Goal: Obtain resource: Obtain resource

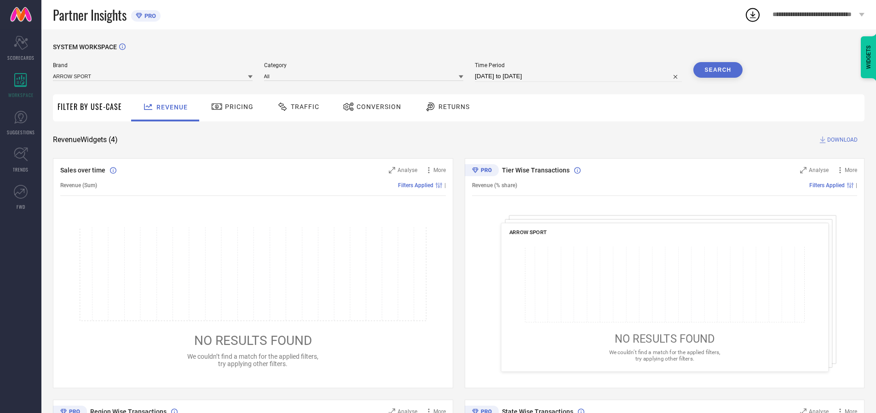
click at [296, 107] on span "Traffic" at bounding box center [305, 106] width 29 height 7
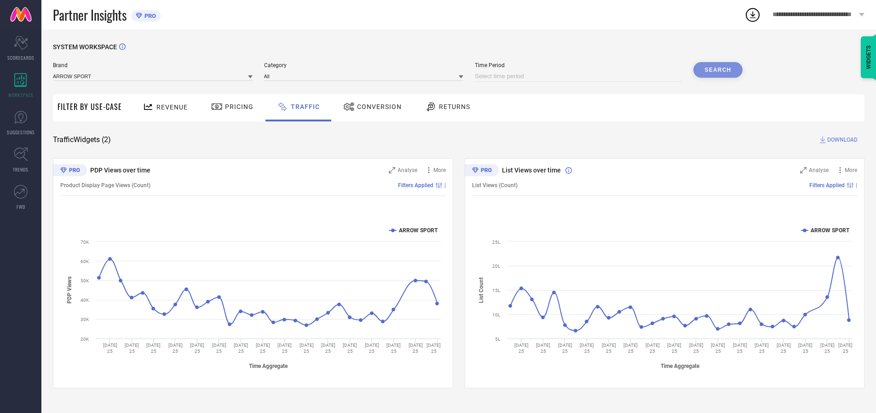
click at [579, 76] on input at bounding box center [578, 76] width 207 height 11
select select "8"
select select "2025"
select select "9"
select select "2025"
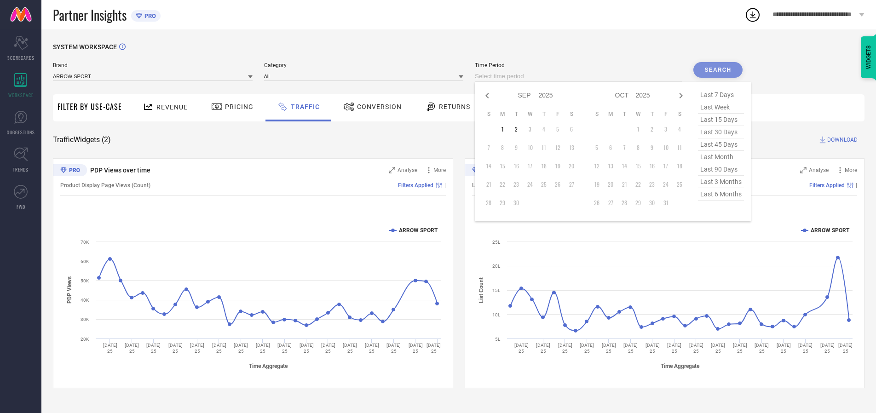
click at [519, 129] on td "2" at bounding box center [516, 129] width 14 height 14
type input "[DATE] to [DATE]"
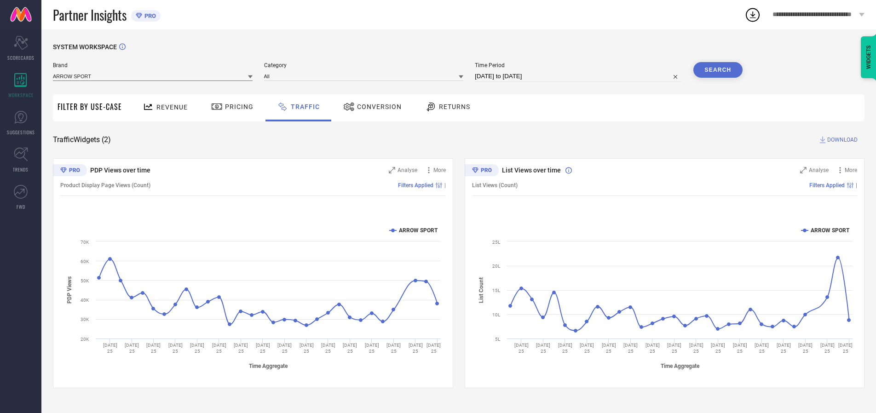
click at [153, 76] on input at bounding box center [153, 76] width 200 height 10
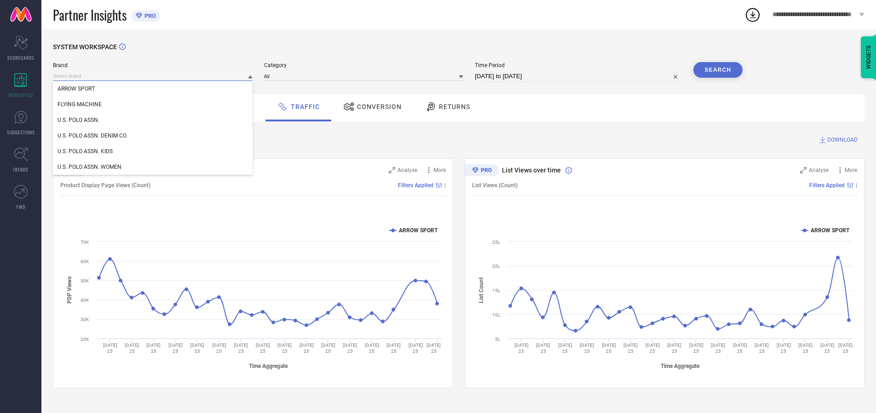
click at [153, 76] on input at bounding box center [153, 76] width 200 height 10
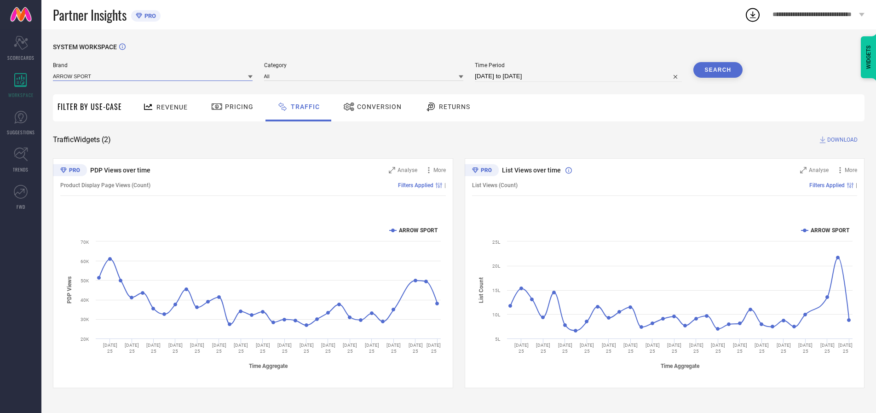
click at [153, 76] on input at bounding box center [153, 76] width 200 height 10
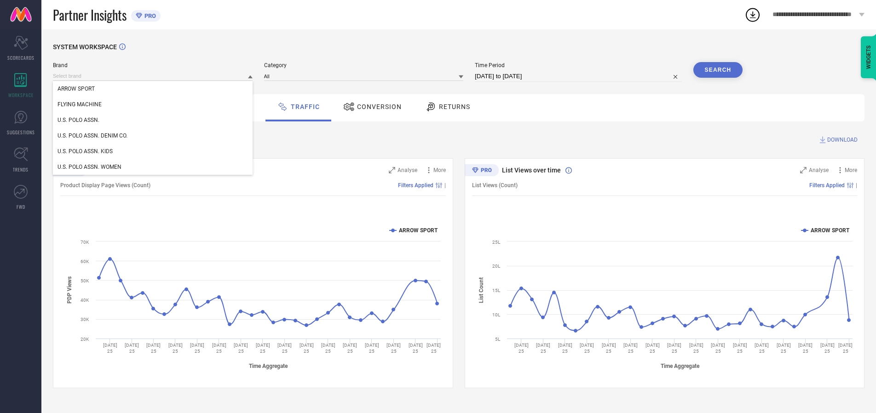
click at [153, 120] on div "U.S. POLO ASSN." at bounding box center [153, 120] width 200 height 16
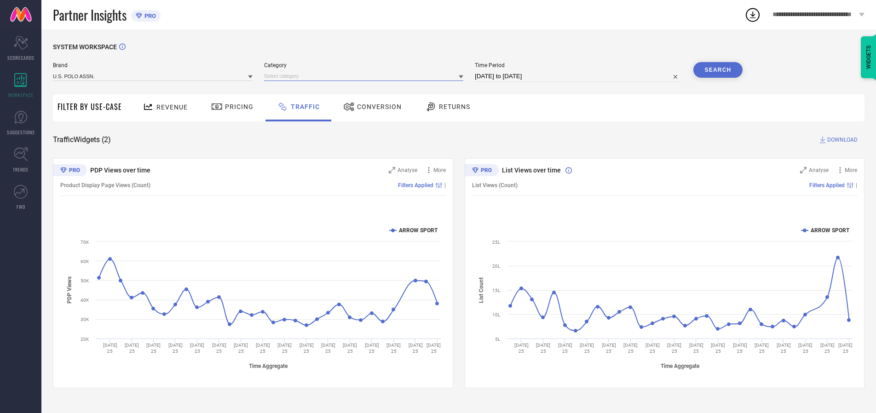
click at [366, 76] on input at bounding box center [364, 76] width 200 height 10
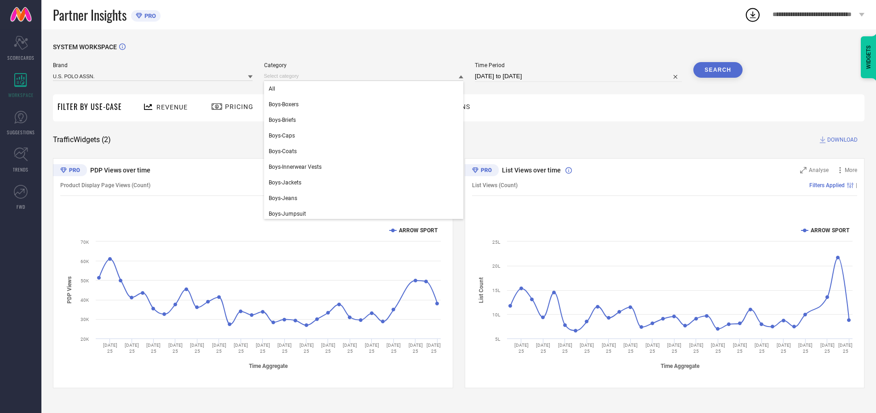
click at [366, 89] on div "All" at bounding box center [364, 89] width 200 height 16
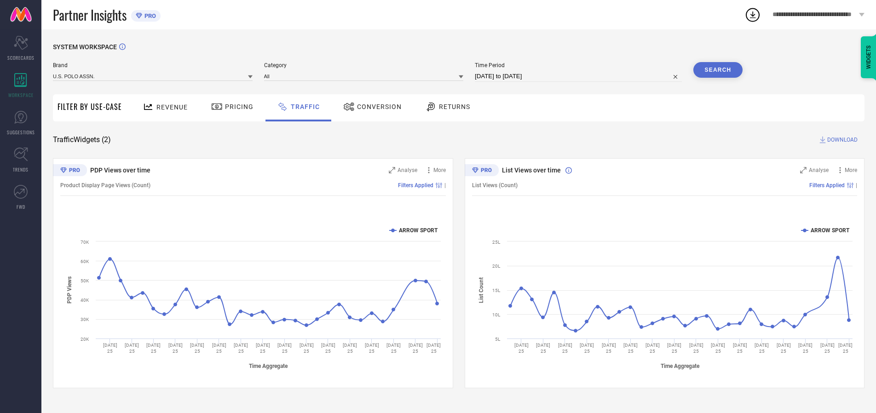
click at [717, 70] on button "Search" at bounding box center [718, 70] width 50 height 16
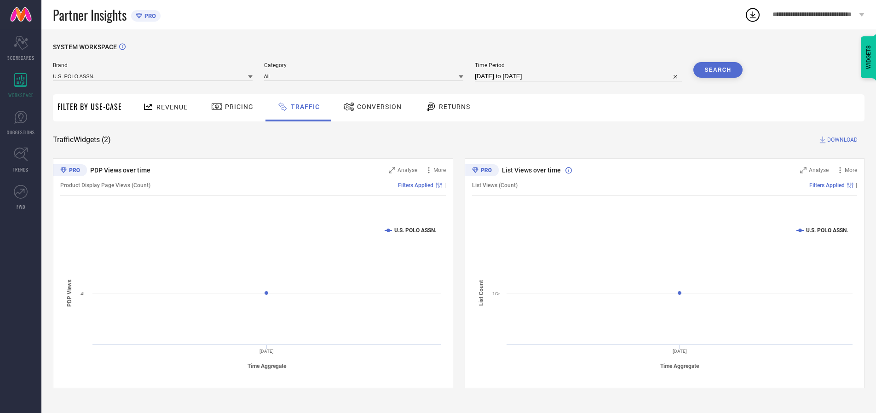
click at [841, 140] on span "DOWNLOAD" at bounding box center [842, 139] width 30 height 9
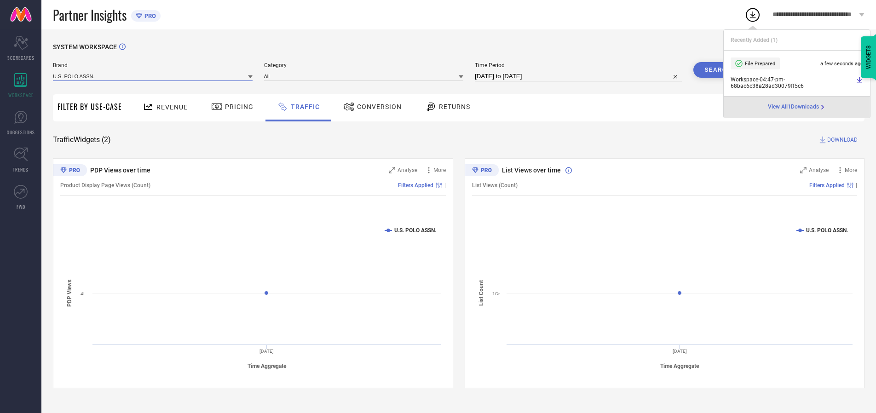
click at [153, 76] on input at bounding box center [153, 76] width 200 height 10
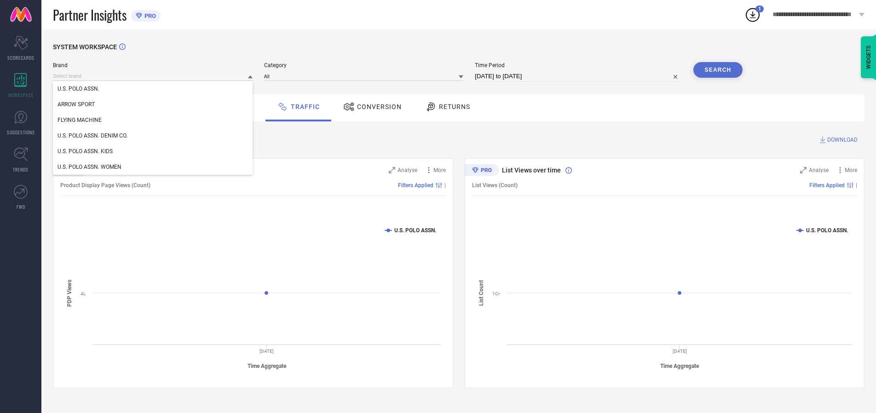
click at [153, 136] on div "U.S. POLO ASSN. DENIM CO." at bounding box center [153, 136] width 200 height 16
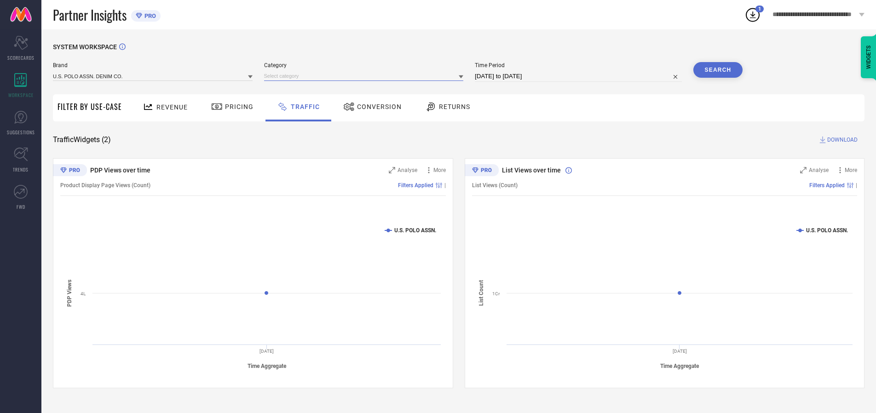
click at [366, 76] on input at bounding box center [364, 76] width 200 height 10
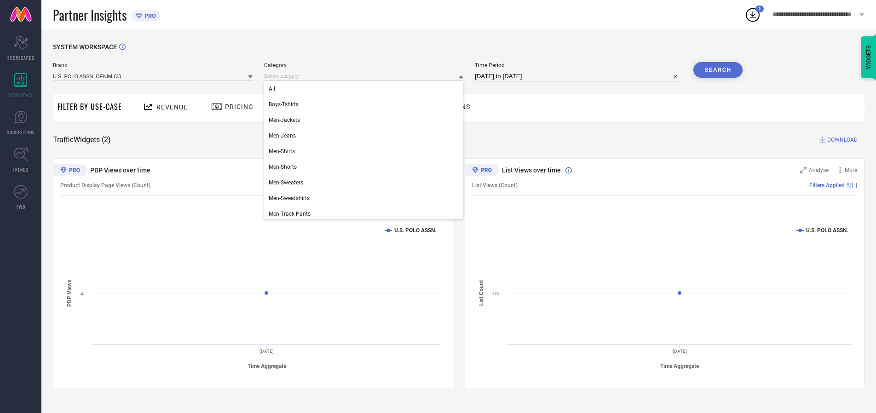
click at [366, 89] on div "All" at bounding box center [364, 89] width 200 height 16
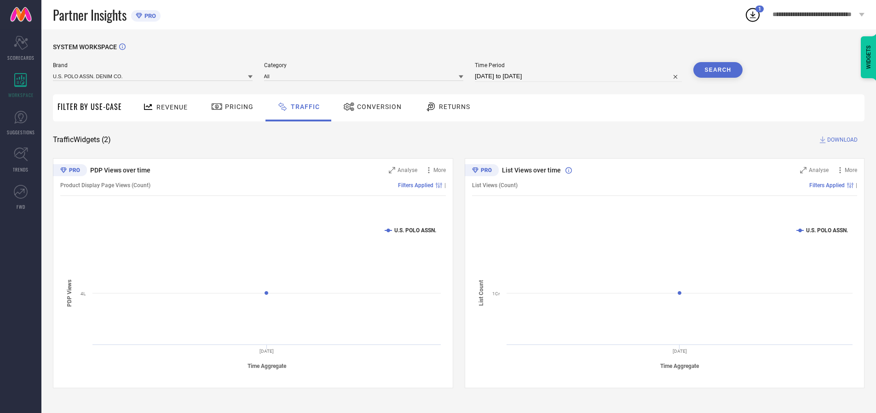
click at [717, 70] on button "Search" at bounding box center [718, 70] width 50 height 16
click at [841, 140] on span "DOWNLOAD" at bounding box center [842, 139] width 30 height 9
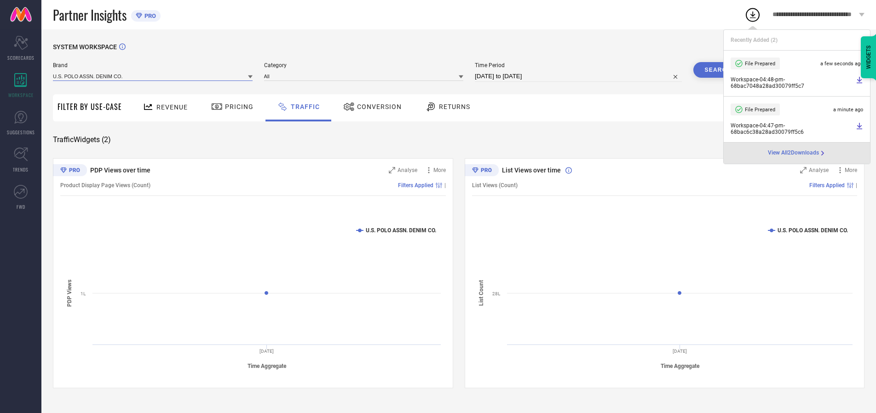
click at [153, 76] on input at bounding box center [153, 76] width 200 height 10
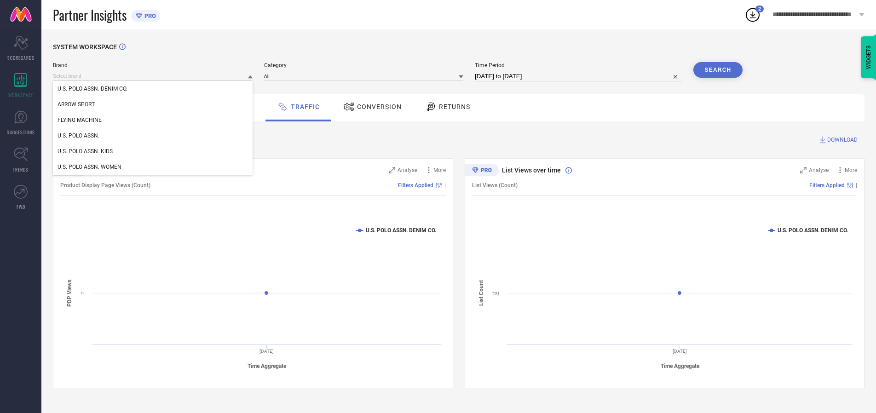
click at [153, 151] on div "U.S. POLO ASSN. KIDS" at bounding box center [153, 151] width 200 height 16
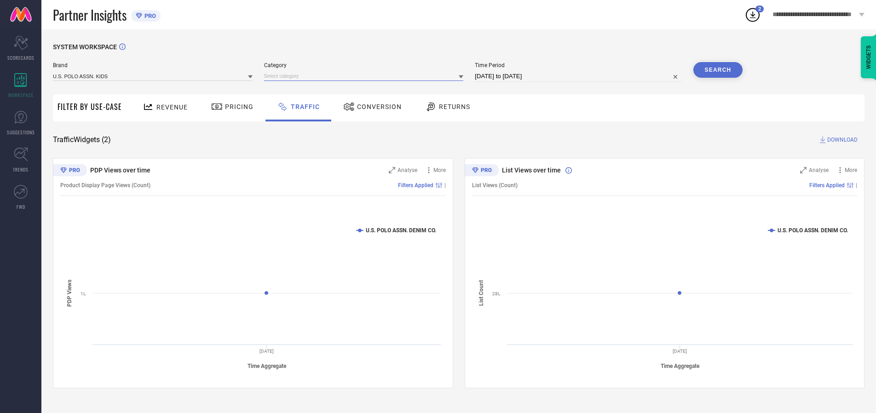
click at [366, 76] on input at bounding box center [364, 76] width 200 height 10
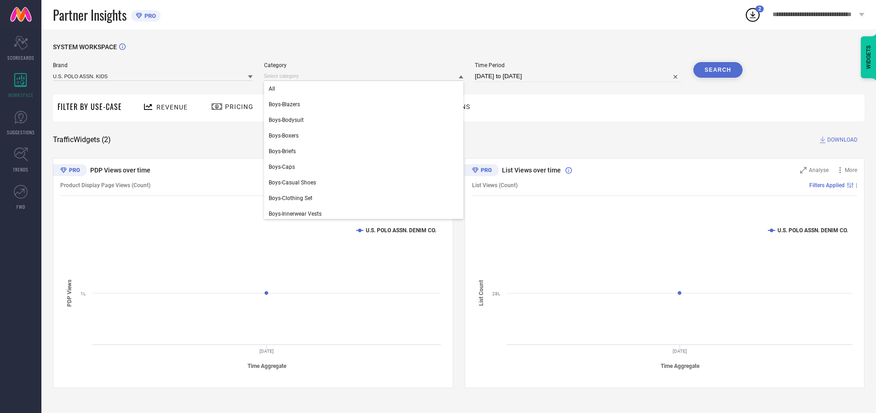
click at [366, 89] on div "All" at bounding box center [364, 89] width 200 height 16
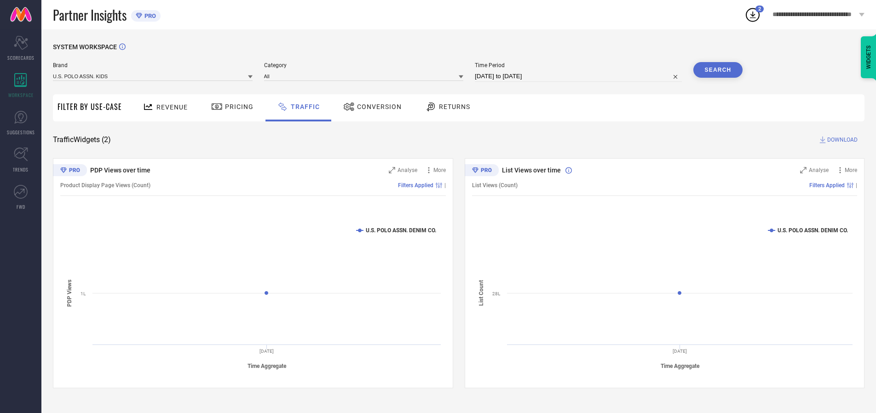
click at [717, 70] on button "Search" at bounding box center [718, 70] width 50 height 16
click at [841, 140] on span "DOWNLOAD" at bounding box center [842, 139] width 30 height 9
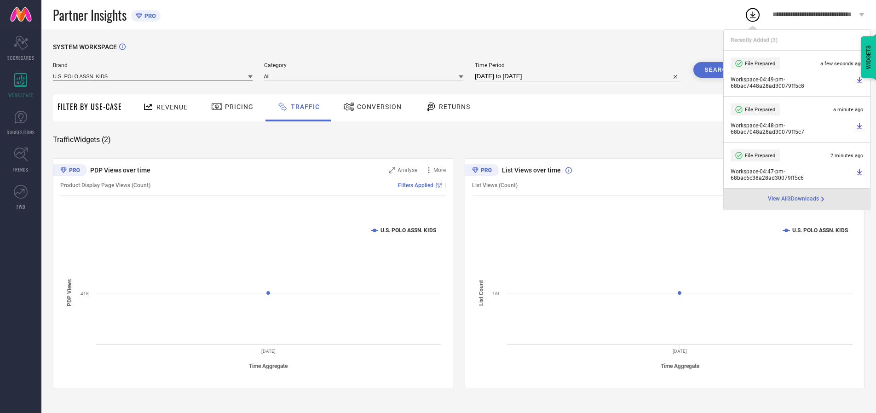
click at [153, 76] on input at bounding box center [153, 76] width 200 height 10
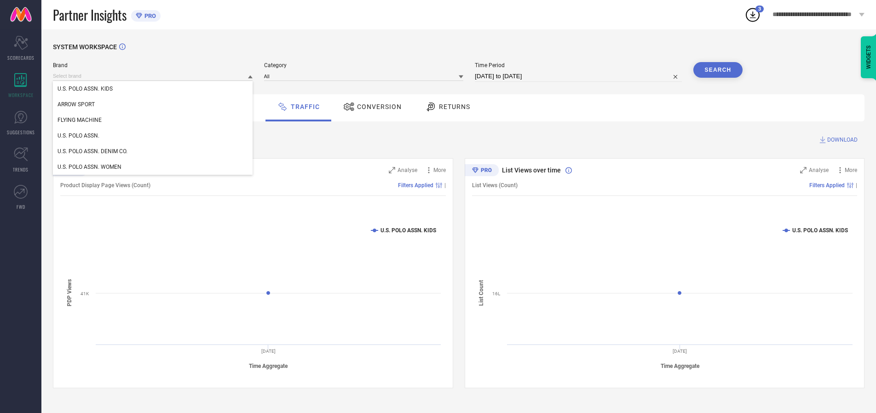
click at [153, 167] on div "U.S. POLO ASSN. WOMEN" at bounding box center [153, 167] width 200 height 16
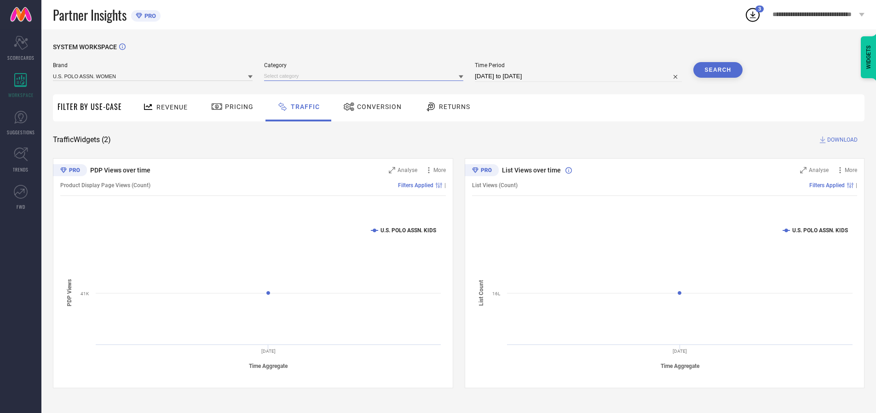
click at [366, 76] on input at bounding box center [364, 76] width 200 height 10
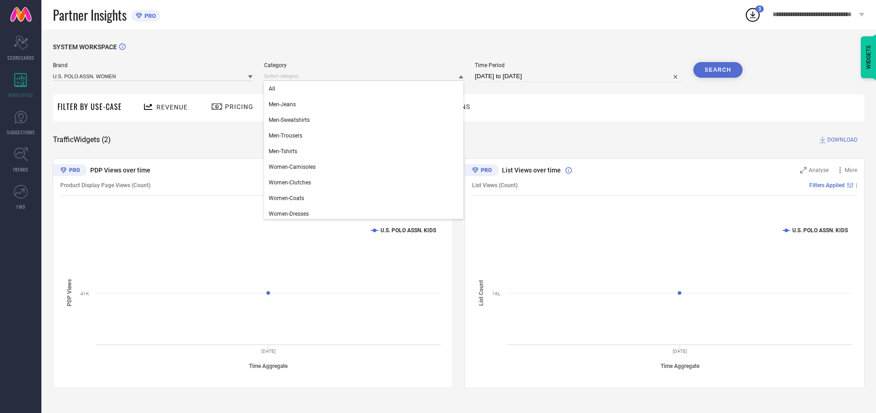
click at [366, 89] on div "All" at bounding box center [364, 89] width 200 height 16
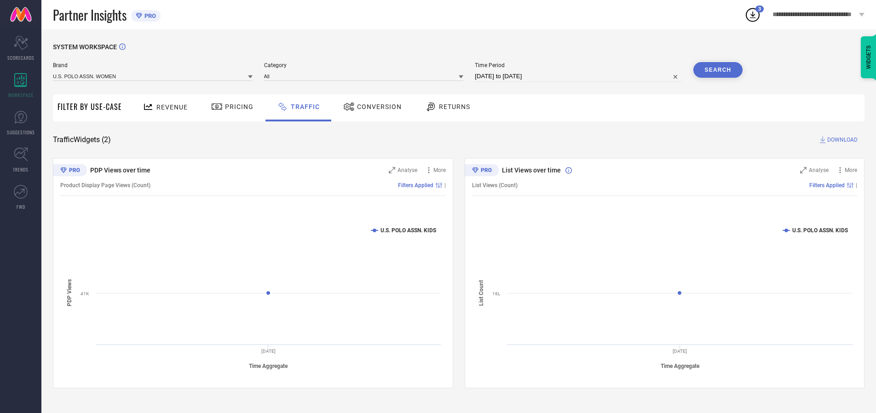
click at [717, 70] on button "Search" at bounding box center [718, 70] width 50 height 16
click at [841, 140] on span "DOWNLOAD" at bounding box center [842, 139] width 30 height 9
